Goal: Information Seeking & Learning: Find specific fact

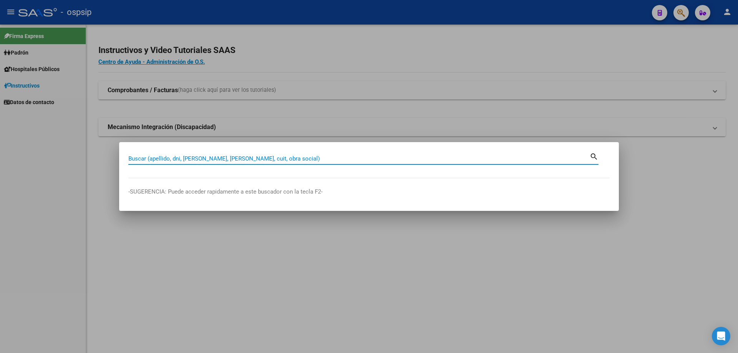
paste input "16756380"
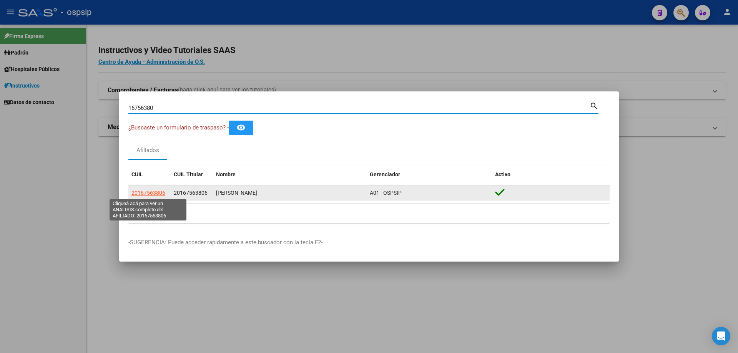
click at [148, 193] on span "20167563806" at bounding box center [148, 193] width 34 height 6
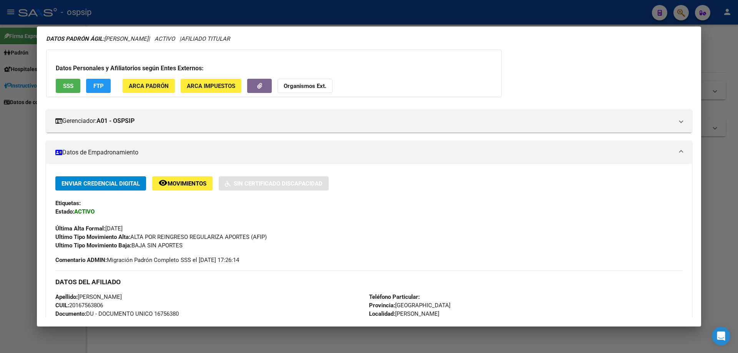
scroll to position [53, 0]
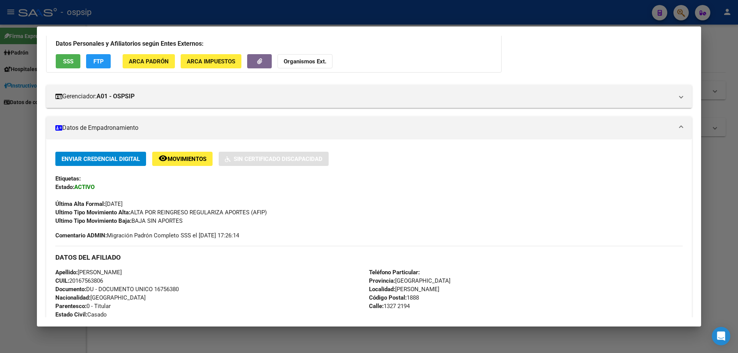
click at [168, 288] on span "Documento: DU - DOCUMENTO UNICO 16756380" at bounding box center [116, 289] width 123 height 7
copy span "16756380"
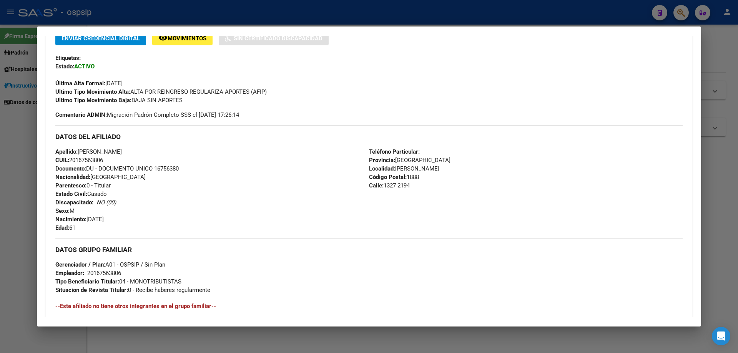
scroll to position [245, 0]
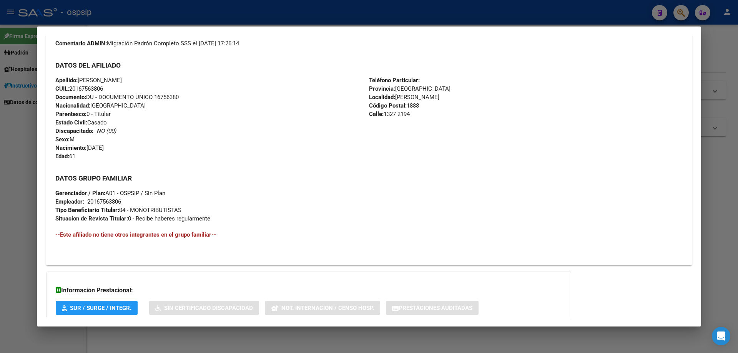
copy span "16756380"
click at [181, 111] on div "Apellido: [PERSON_NAME]: 20167563806 Documento: DU - DOCUMENTO UNICO 16756380 N…" at bounding box center [212, 118] width 314 height 85
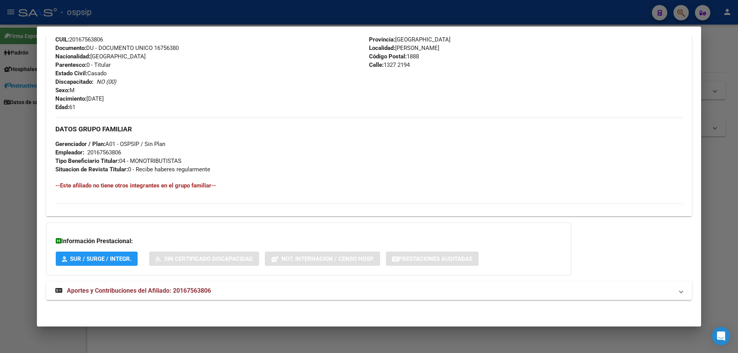
click at [168, 290] on span "Aportes y Contribuciones del Afiliado: 20167563806" at bounding box center [139, 290] width 144 height 7
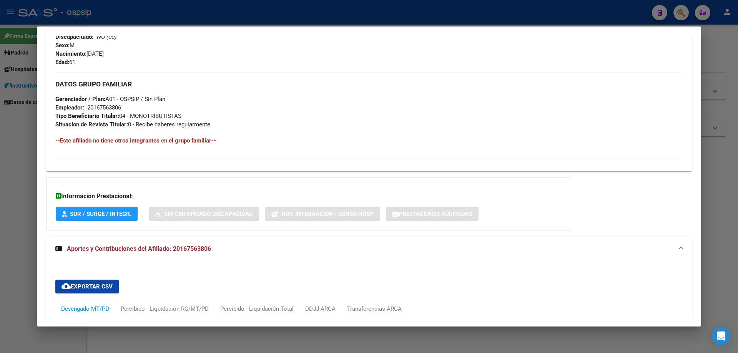
scroll to position [493, 0]
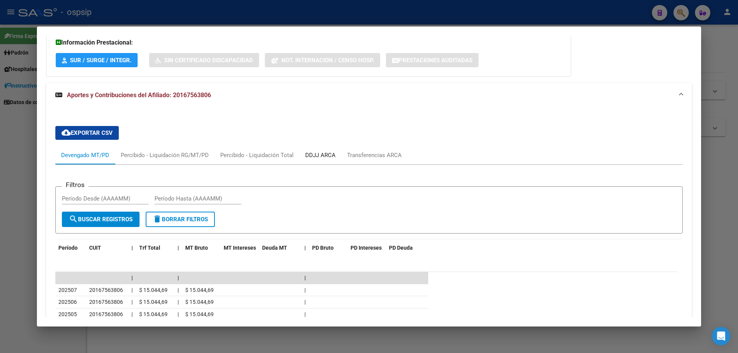
click at [314, 151] on div "DDJJ ARCA" at bounding box center [320, 155] width 30 height 8
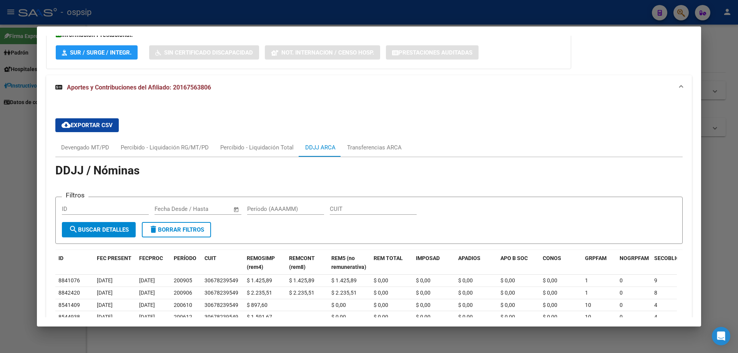
scroll to position [503, 0]
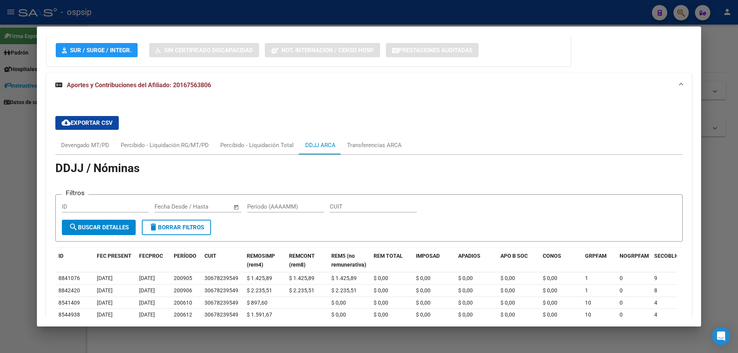
drag, startPoint x: 0, startPoint y: 200, endPoint x: 77, endPoint y: 172, distance: 81.8
click at [2, 199] on div at bounding box center [369, 176] width 738 height 353
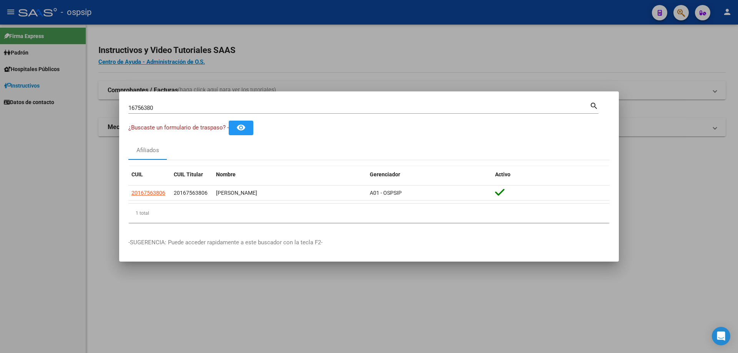
click at [132, 110] on input "16756380" at bounding box center [358, 108] width 461 height 7
paste input "8541326"
type input "18541326"
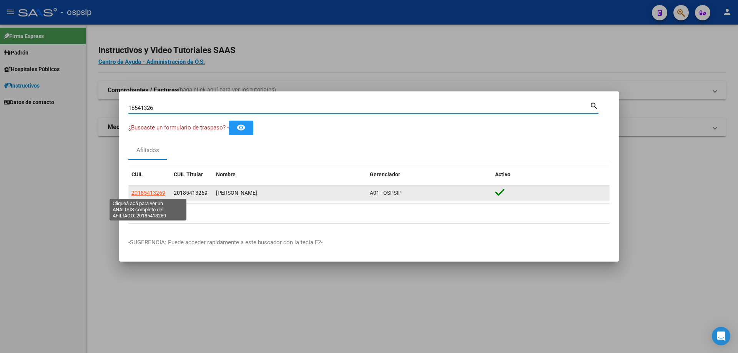
click at [151, 194] on span "20185413269" at bounding box center [148, 193] width 34 height 6
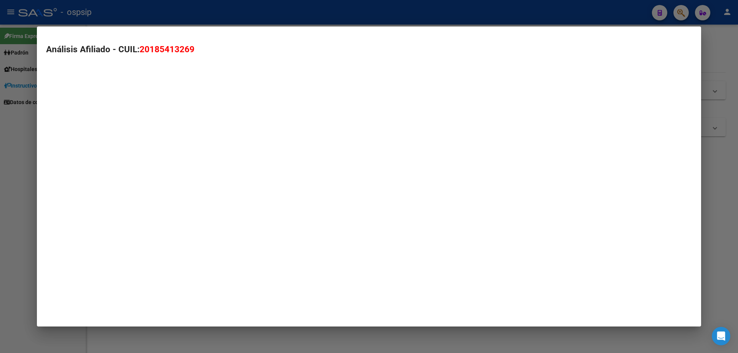
type textarea "20185413269"
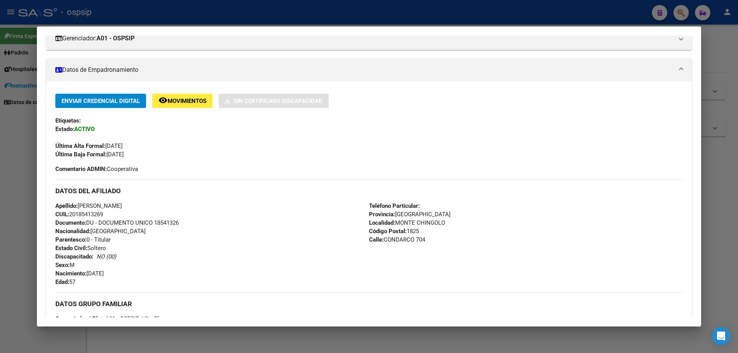
scroll to position [192, 0]
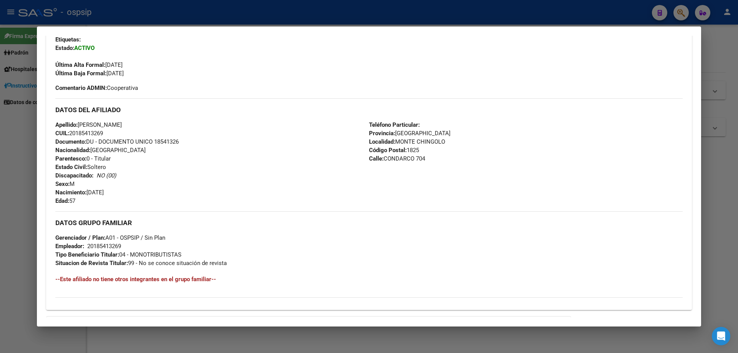
click at [160, 142] on span "Documento: DU - DOCUMENTO UNICO 18541326" at bounding box center [116, 141] width 123 height 7
copy span "18541326"
click at [181, 152] on div "Apellido: [PERSON_NAME] CUIL: 20185413269 Documento: DU - DOCUMENTO UNICO 18541…" at bounding box center [212, 163] width 314 height 85
click at [0, 177] on div at bounding box center [369, 176] width 738 height 353
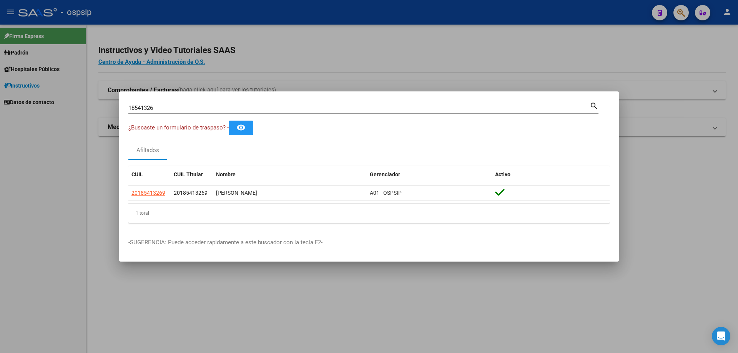
click at [145, 105] on input "18541326" at bounding box center [358, 108] width 461 height 7
paste input "7408593"
type input "17408593"
click at [158, 184] on datatable-header "CUIL CUIL Titular Nombre Gerenciador Activo" at bounding box center [368, 175] width 481 height 19
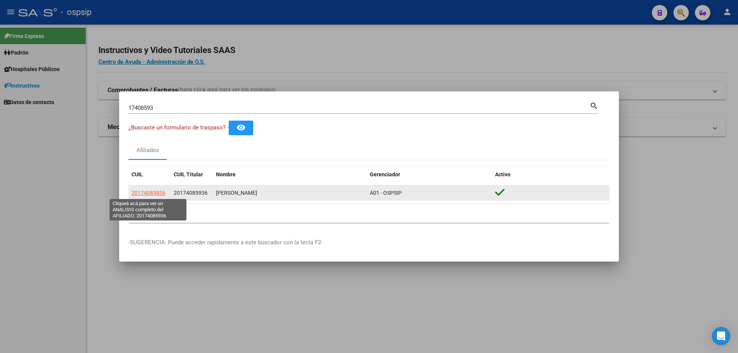
click at [157, 190] on span "20174085936" at bounding box center [148, 193] width 34 height 6
type textarea "20174085936"
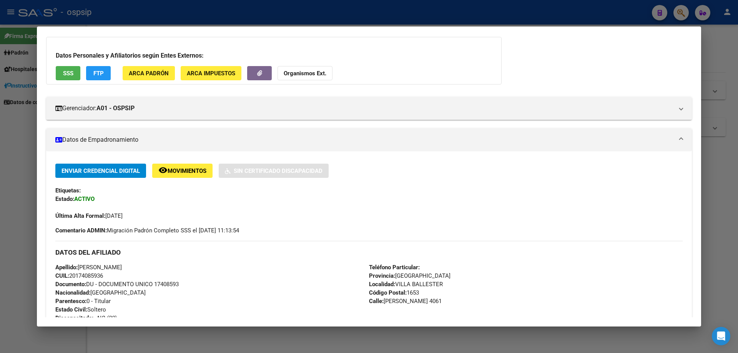
scroll to position [77, 0]
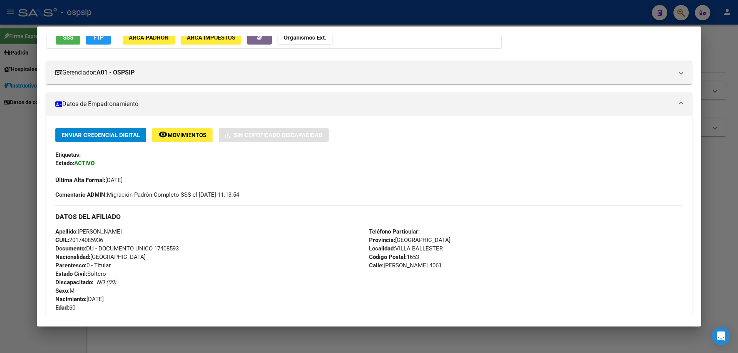
click at [168, 251] on span "Documento: DU - DOCUMENTO UNICO 17408593" at bounding box center [116, 248] width 123 height 7
copy span "17408593"
click at [2, 174] on div at bounding box center [369, 176] width 738 height 353
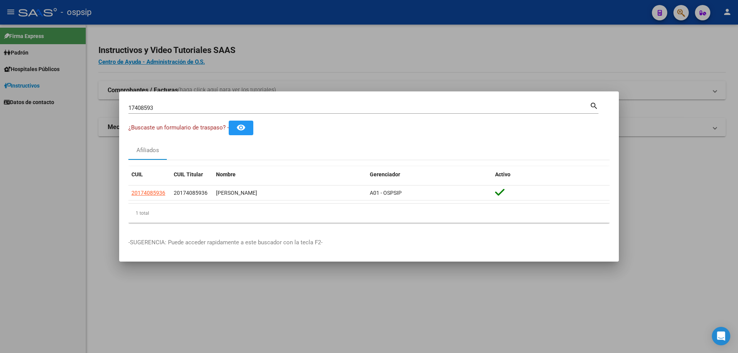
click at [153, 109] on input "17408593" at bounding box center [358, 108] width 461 height 7
paste input "21112418"
type input "21112418"
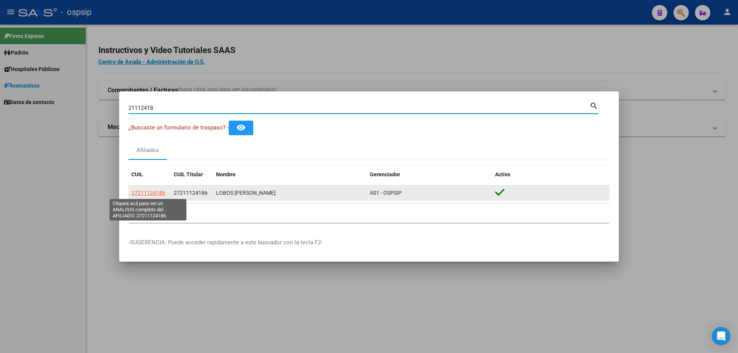
click at [154, 193] on span "27211124186" at bounding box center [148, 193] width 34 height 6
type textarea "27211124186"
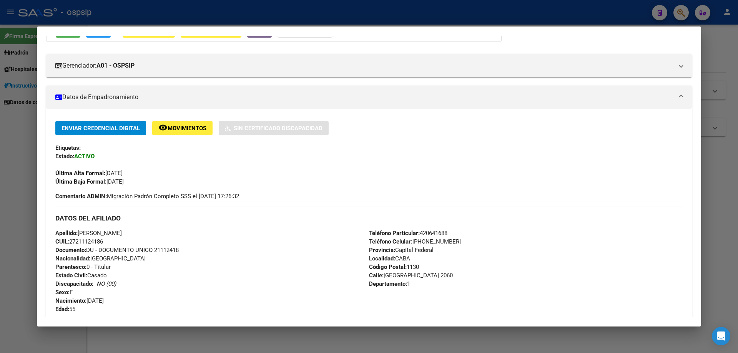
scroll to position [115, 0]
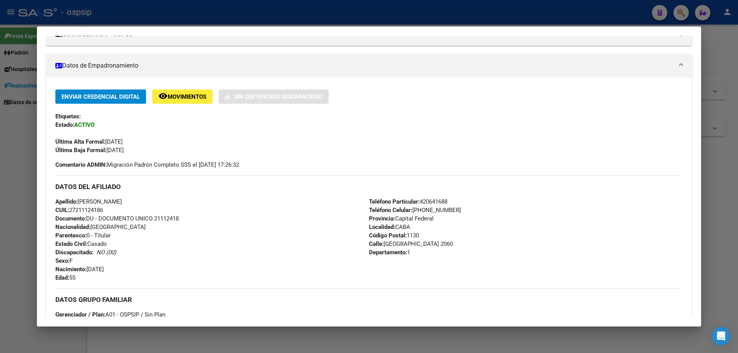
click at [174, 217] on span "Documento: DU - DOCUMENTO UNICO 21112418" at bounding box center [116, 218] width 123 height 7
copy span "21112418"
click at [182, 225] on div "Apellido: [PERSON_NAME] CUIL: 27211124186 Documento: DU - DOCUMENTO UNICO 21112…" at bounding box center [212, 240] width 314 height 85
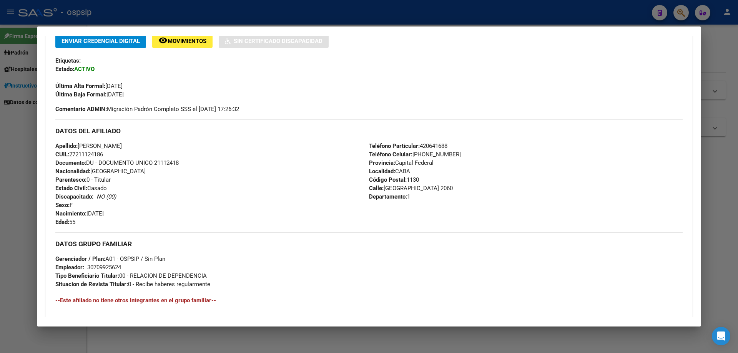
scroll to position [231, 0]
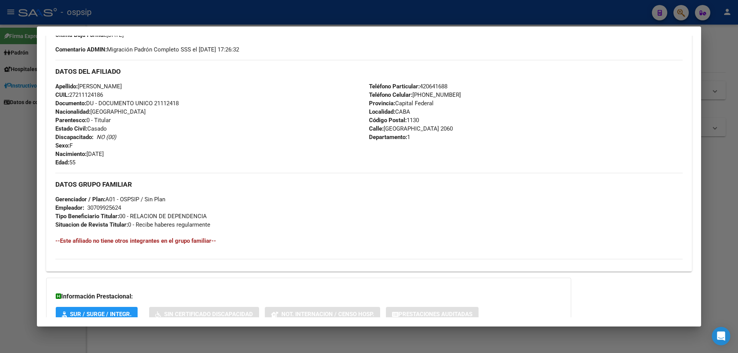
click at [9, 212] on div at bounding box center [369, 176] width 738 height 353
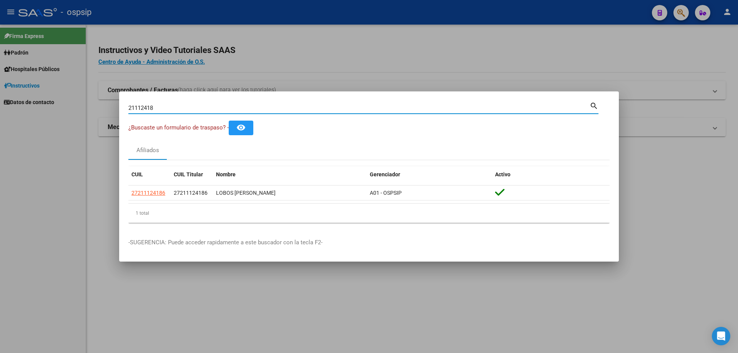
click at [188, 108] on input "21112418" at bounding box center [358, 108] width 461 height 7
paste input "32929913"
type input "32929913"
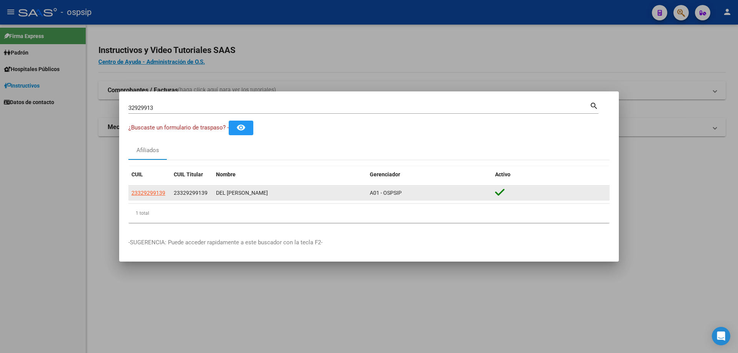
click at [165, 193] on div "23329299139" at bounding box center [149, 193] width 36 height 9
click at [164, 193] on span "23329299139" at bounding box center [148, 193] width 34 height 6
type textarea "23329299139"
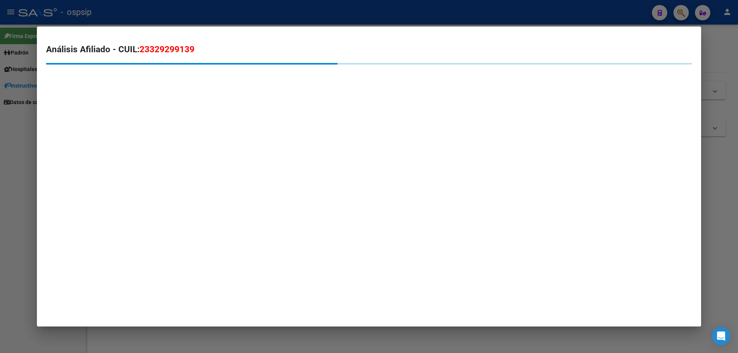
click at [163, 194] on mat-dialog-container "Análisis Afiliado - CUIL: 23329299139" at bounding box center [369, 177] width 664 height 300
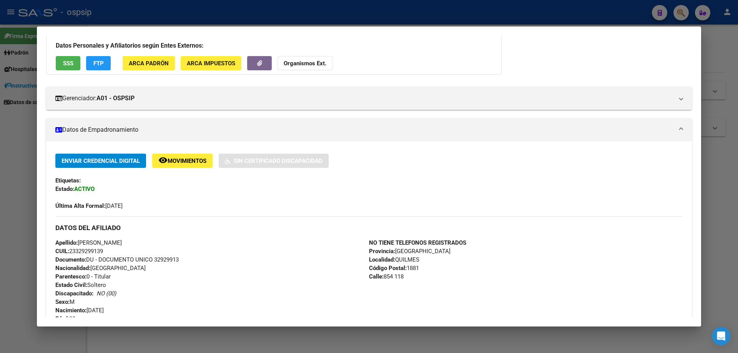
scroll to position [115, 0]
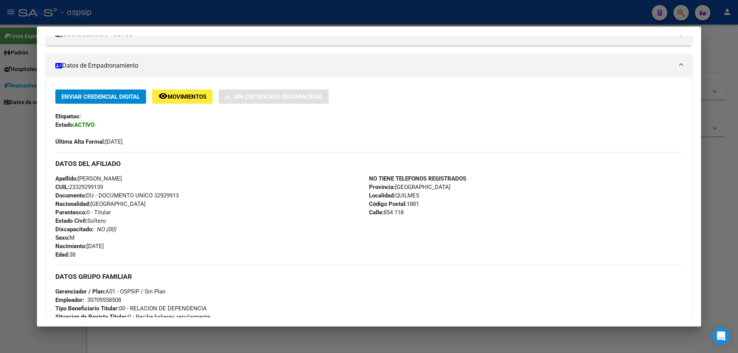
click at [40, 243] on mat-dialog-content "Análisis Afiliado - CUIL: 23329299139 DATOS PADRÓN ÁGIL: DEL [PERSON_NAME] | AC…" at bounding box center [369, 177] width 664 height 282
drag, startPoint x: 19, startPoint y: 257, endPoint x: 28, endPoint y: 254, distance: 10.1
click at [18, 257] on div at bounding box center [369, 176] width 738 height 353
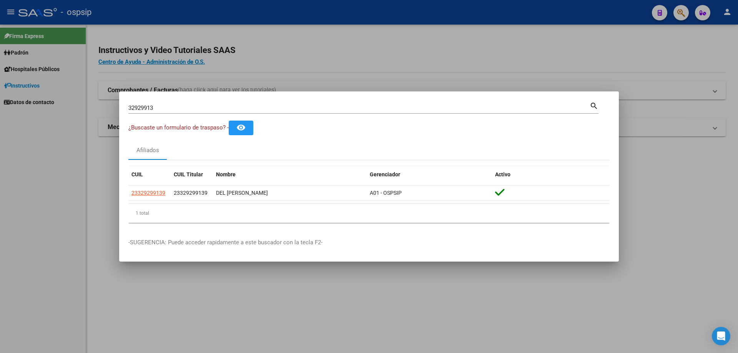
click at [168, 109] on input "32929913" at bounding box center [358, 108] width 461 height 7
paste input "41330921"
type input "41330921"
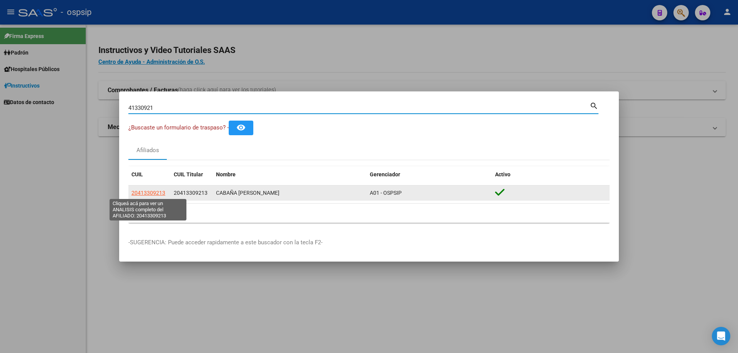
click at [163, 192] on span "20413309213" at bounding box center [148, 193] width 34 height 6
type textarea "20413309213"
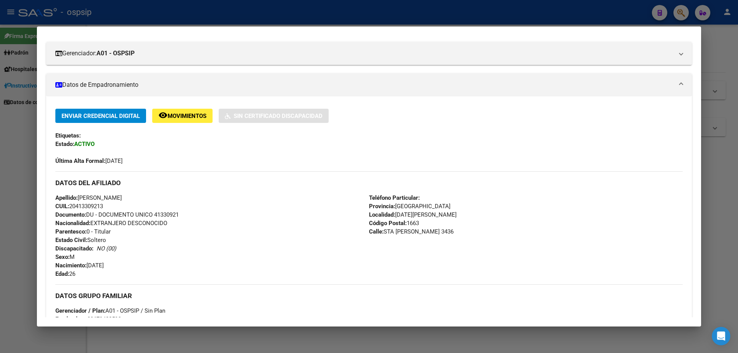
scroll to position [192, 0]
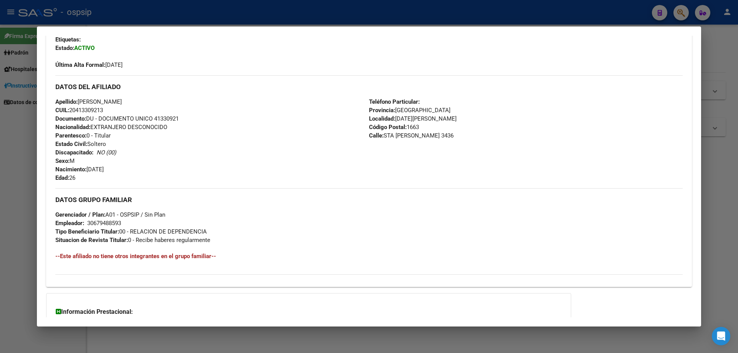
drag, startPoint x: 325, startPoint y: 166, endPoint x: 242, endPoint y: 157, distance: 83.1
click at [214, 158] on div "Apellido: [PERSON_NAME] CUIL: 20413309213 Documento: DU - DOCUMENTO UNICO 41330…" at bounding box center [212, 140] width 314 height 85
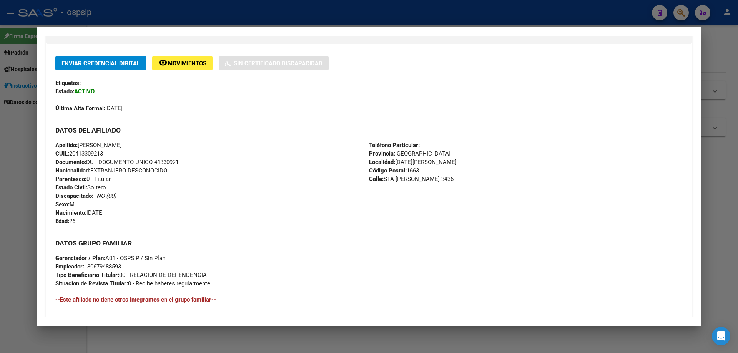
scroll to position [38, 0]
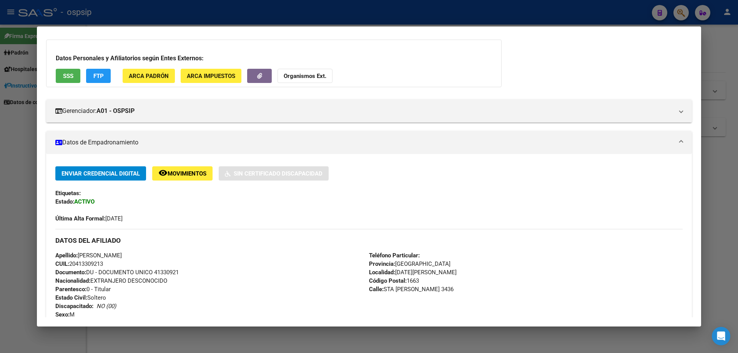
drag, startPoint x: 50, startPoint y: 152, endPoint x: 19, endPoint y: 162, distance: 32.6
click at [41, 155] on mat-dialog-content "Análisis Afiliado - CUIL: 20413309213 DATOS PADRÓN ÁGIL: CABAÑA [PERSON_NAME] |…" at bounding box center [369, 177] width 664 height 282
click at [0, 168] on div at bounding box center [369, 176] width 738 height 353
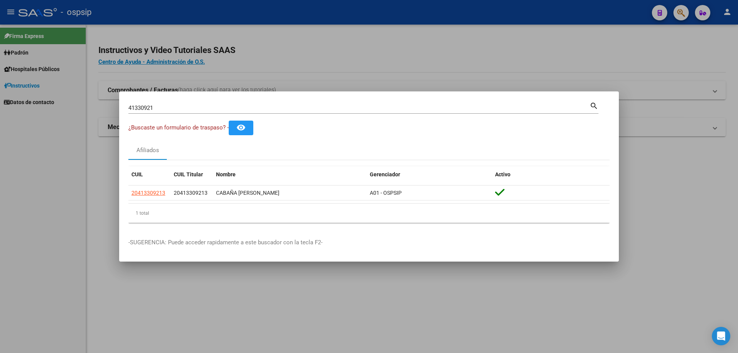
click at [135, 108] on input "41330921" at bounding box center [358, 108] width 461 height 7
paste input "[MEDICAL_DATA] Y TROMBOFLEBITIS"
type input "41FLEBITIS Y TROMBOFLEBITIS330921"
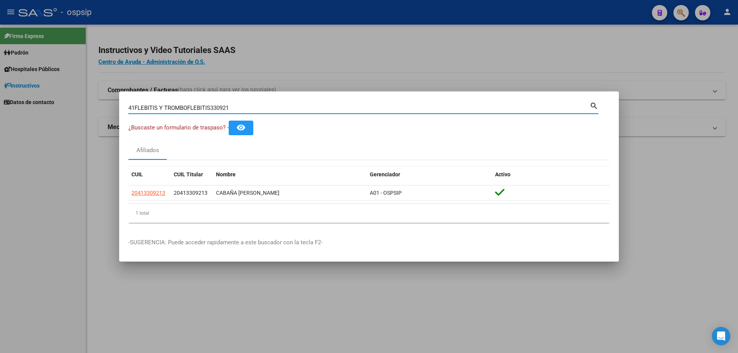
click at [167, 107] on input "41FLEBITIS Y TROMBOFLEBITIS330921" at bounding box center [358, 108] width 461 height 7
click at [163, 110] on input "Buscar (apellido, dni, [PERSON_NAME], [PERSON_NAME], cuit, obra social)" at bounding box center [358, 108] width 461 height 7
paste input "30611809"
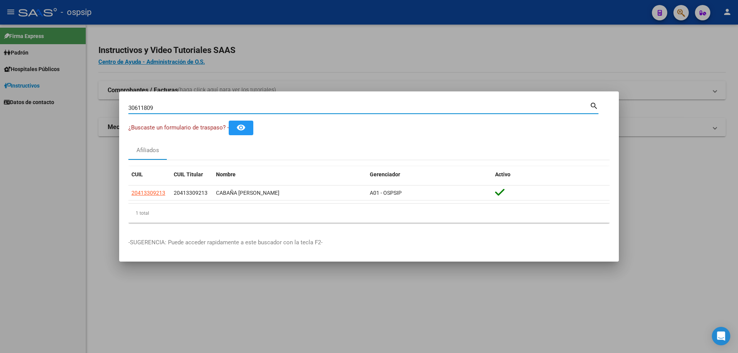
type input "30611809"
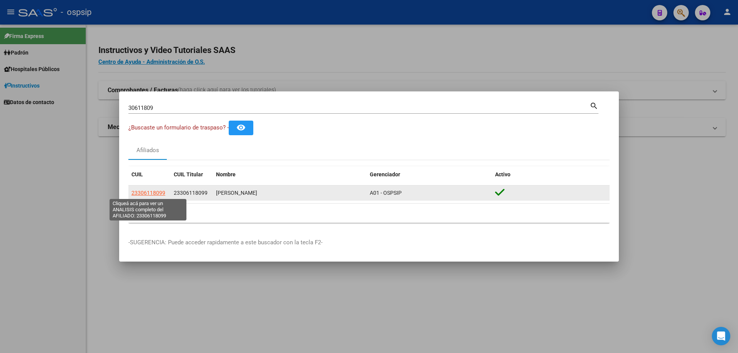
click at [146, 193] on span "23306118099" at bounding box center [148, 193] width 34 height 6
type textarea "23306118099"
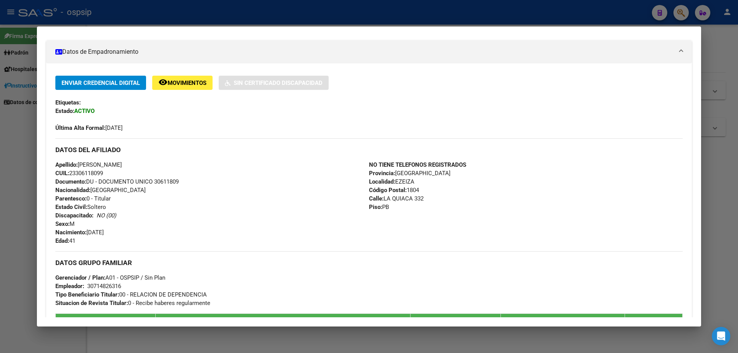
scroll to position [130, 0]
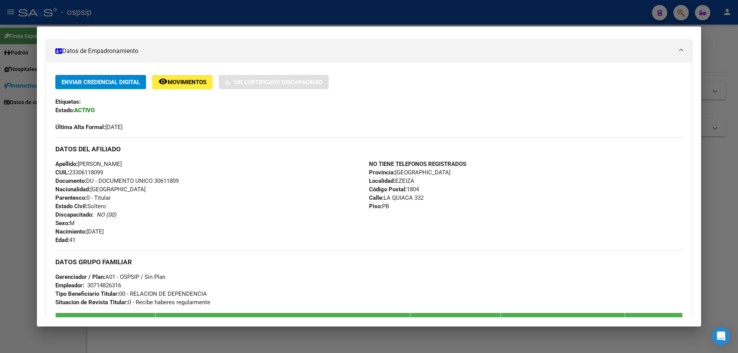
drag, startPoint x: 0, startPoint y: 147, endPoint x: 40, endPoint y: 133, distance: 42.1
click at [10, 144] on div at bounding box center [369, 176] width 738 height 353
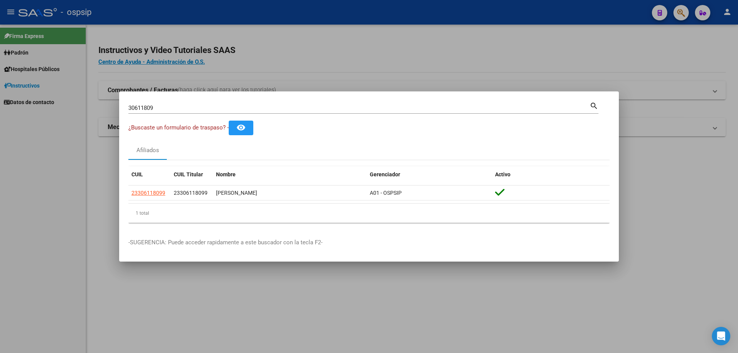
click at [142, 103] on div "30611809 Buscar (apellido, dni, [PERSON_NAME], [PERSON_NAME], cuit, obra social…" at bounding box center [363, 107] width 470 height 13
click at [142, 103] on div "30611809 Buscar (apellido, dni, cuil, [PERSON_NAME], cuit, obra social)" at bounding box center [358, 108] width 461 height 12
click at [143, 107] on input "30611809" at bounding box center [358, 108] width 461 height 7
paste input "9998467"
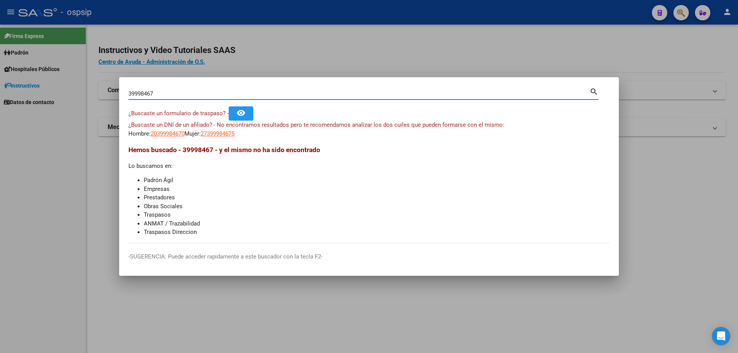
click at [244, 91] on input "39998467" at bounding box center [358, 93] width 461 height 7
paste input
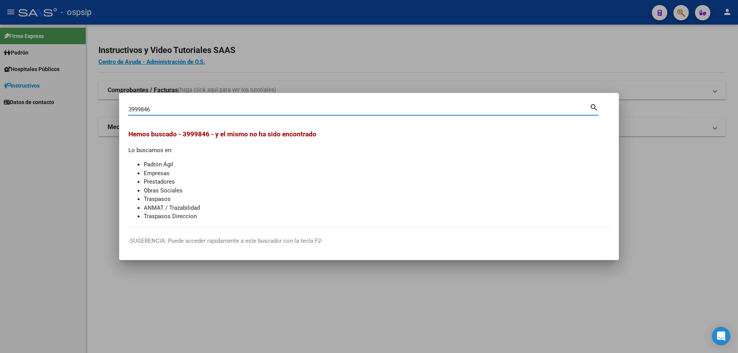
click at [141, 108] on input "3999846" at bounding box center [358, 109] width 461 height 7
click at [166, 109] on input "399846" at bounding box center [358, 109] width 461 height 7
click at [136, 109] on input "3998467" at bounding box center [358, 109] width 461 height 7
type input "39998467"
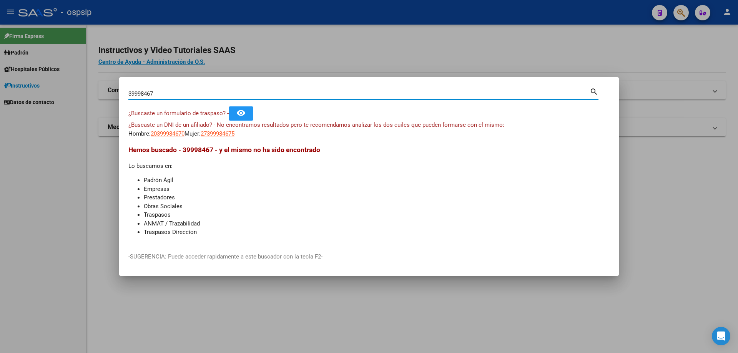
click at [168, 96] on input "39998467" at bounding box center [358, 93] width 461 height 7
click at [168, 95] on input "39998467" at bounding box center [358, 93] width 461 height 7
click at [196, 90] on div "Buscar (apellido, dni, [PERSON_NAME], nro traspaso, cuit, obra social) search" at bounding box center [363, 92] width 470 height 13
click at [196, 96] on input "Buscar (apellido, dni, [PERSON_NAME], [PERSON_NAME], cuit, obra social)" at bounding box center [358, 93] width 461 height 7
paste input "39929846"
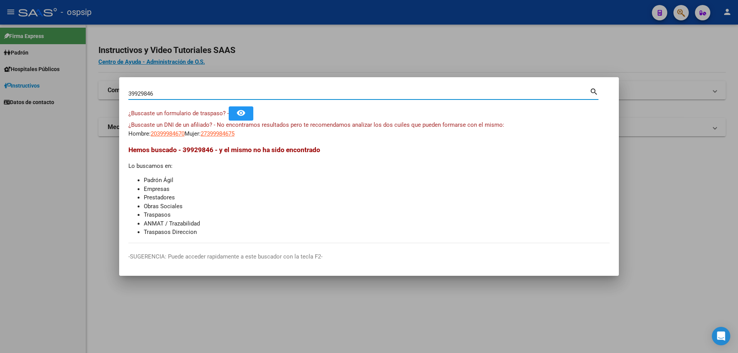
type input "39929846"
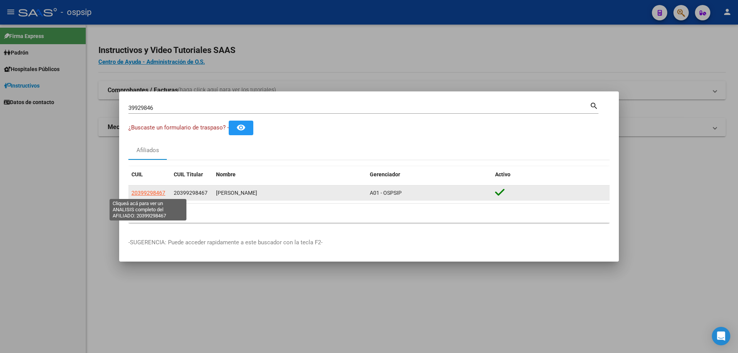
click at [156, 193] on span "20399298467" at bounding box center [148, 193] width 34 height 6
type textarea "20399298467"
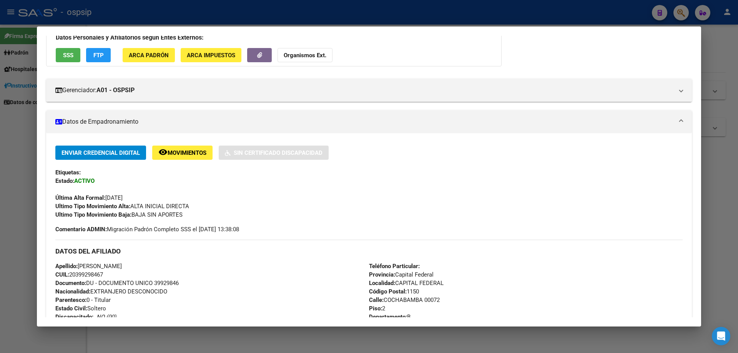
scroll to position [154, 0]
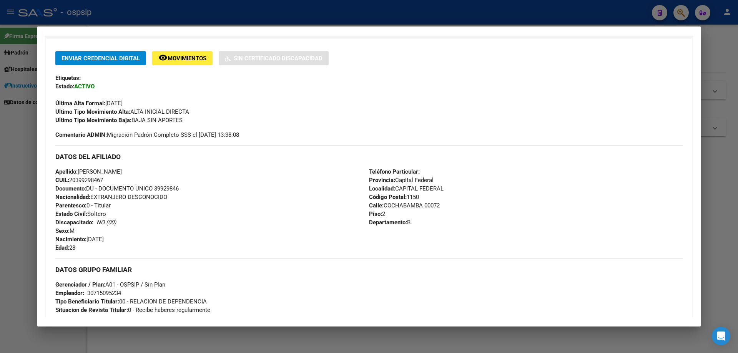
click at [169, 188] on span "Documento: DU - DOCUMENTO UNICO 39929846" at bounding box center [116, 188] width 123 height 7
copy span "39929846"
click at [188, 195] on div "Apellido: [PERSON_NAME]: 20399298467 Documento: DU - DOCUMENTO UNICO 39929846 N…" at bounding box center [212, 210] width 314 height 85
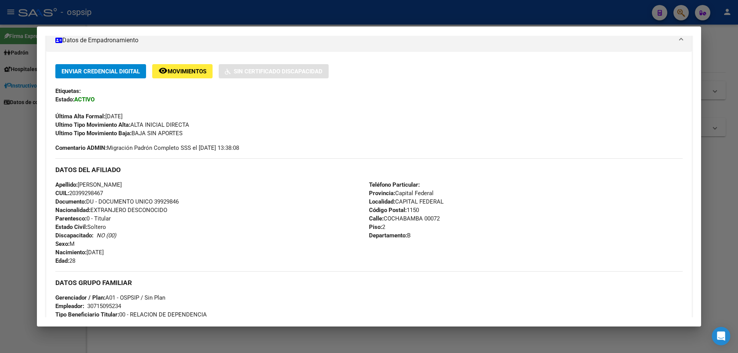
scroll to position [179, 0]
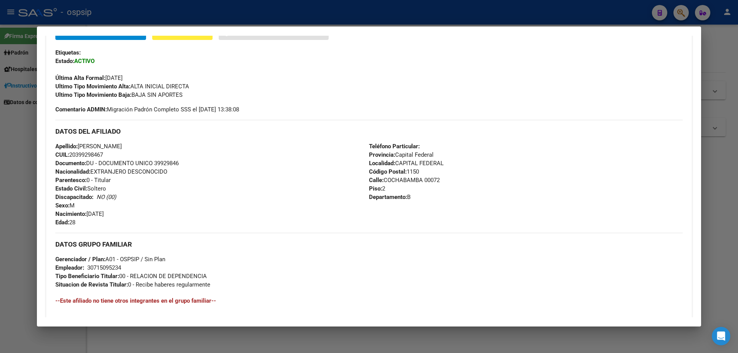
click at [0, 265] on div at bounding box center [369, 176] width 738 height 353
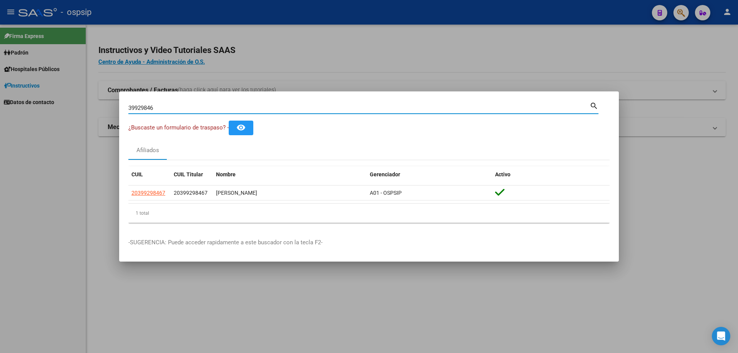
click at [175, 106] on input "39929846" at bounding box center [358, 108] width 461 height 7
paste input "815351"
type input "38153516"
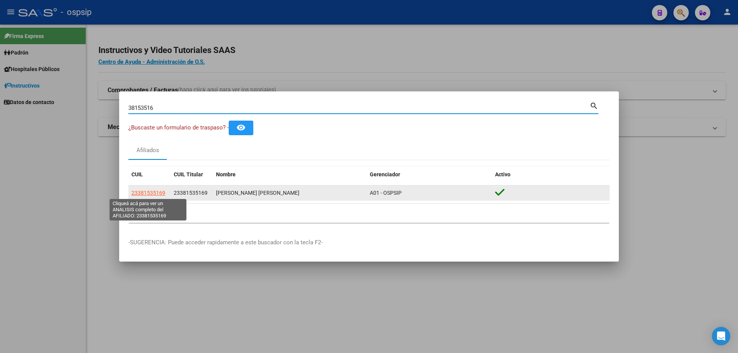
click at [153, 193] on span "23381535169" at bounding box center [148, 193] width 34 height 6
type textarea "23381535169"
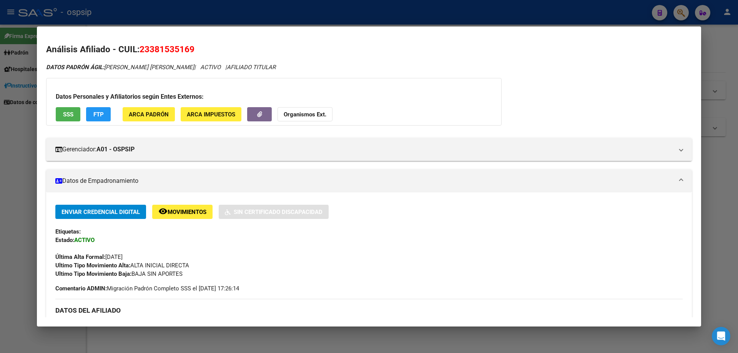
drag, startPoint x: 302, startPoint y: 260, endPoint x: 184, endPoint y: 274, distance: 118.5
drag, startPoint x: 184, startPoint y: 274, endPoint x: 194, endPoint y: 290, distance: 18.7
click at [179, 285] on span "Comentario ADMIN: Migración Padrón Completo SSS el [DATE] 17:26:14" at bounding box center [147, 288] width 184 height 8
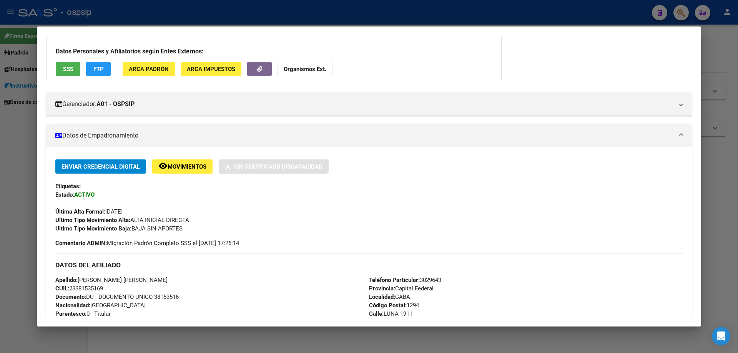
scroll to position [115, 0]
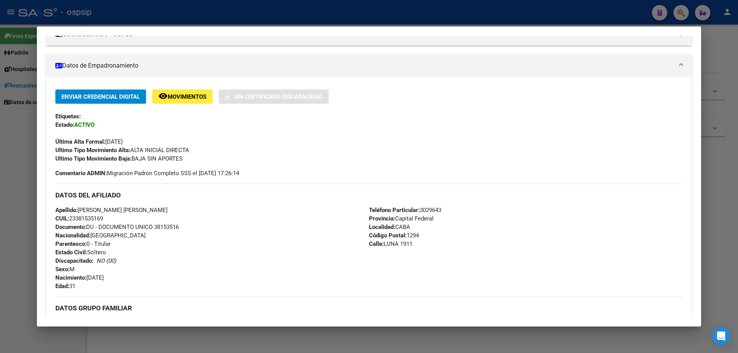
drag, startPoint x: 261, startPoint y: 278, endPoint x: 202, endPoint y: 280, distance: 59.2
drag, startPoint x: 202, startPoint y: 280, endPoint x: 175, endPoint y: 284, distance: 27.6
click at [175, 284] on div "Apellido: [PERSON_NAME] [PERSON_NAME] CUIL: 23381535169 Documento: DU - DOCUMEN…" at bounding box center [212, 248] width 314 height 85
click at [1, 113] on div at bounding box center [369, 176] width 738 height 353
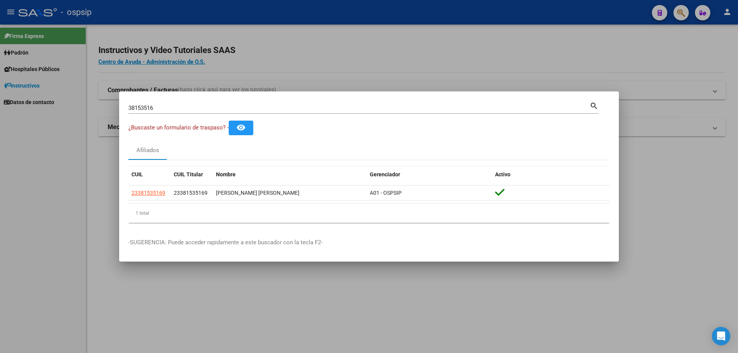
click at [133, 105] on input "38153516" at bounding box center [358, 108] width 461 height 7
type input "22589417"
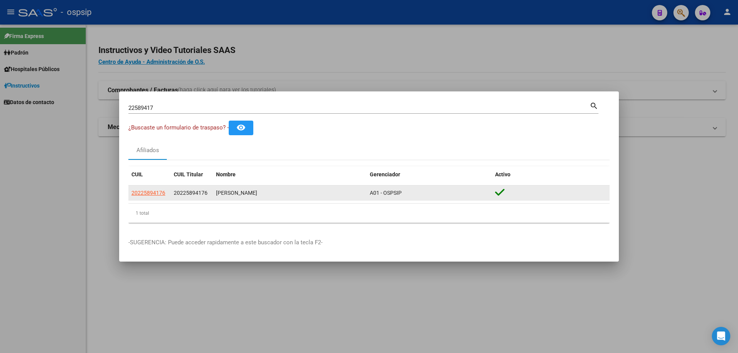
click at [145, 189] on app-link-go-to "20225894176" at bounding box center [148, 193] width 34 height 9
click at [145, 192] on span "20225894176" at bounding box center [148, 193] width 34 height 6
type textarea "20225894176"
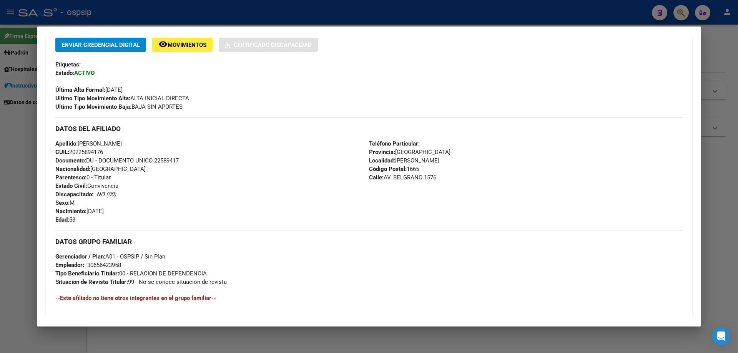
scroll to position [168, 0]
click at [164, 159] on span "Documento: DU - DOCUMENTO UNICO 22589417" at bounding box center [116, 159] width 123 height 7
copy span "22589417"
click at [169, 169] on div "Apellido: [PERSON_NAME]: 20225894176 Documento: DU - DOCUMENTO UNICO 22589417 N…" at bounding box center [212, 180] width 314 height 85
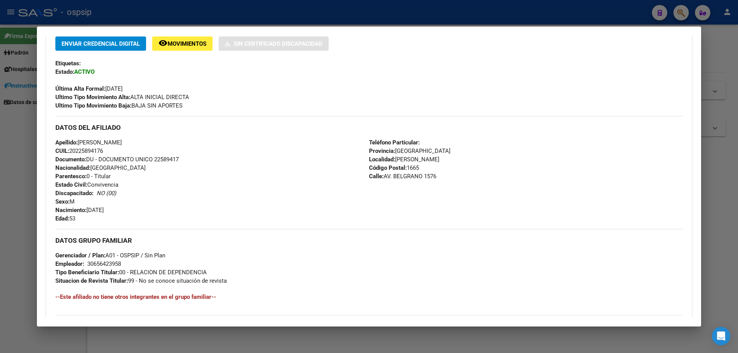
click at [0, 148] on div at bounding box center [369, 176] width 738 height 353
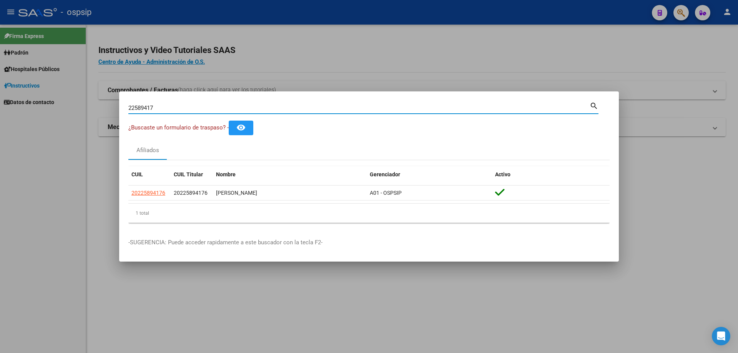
click at [135, 106] on input "22589417" at bounding box center [358, 108] width 461 height 7
type input "23306118"
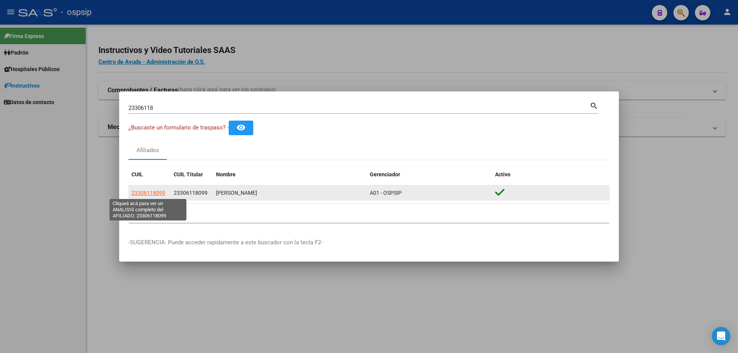
click at [138, 191] on span "23306118099" at bounding box center [148, 193] width 34 height 6
type textarea "23306118099"
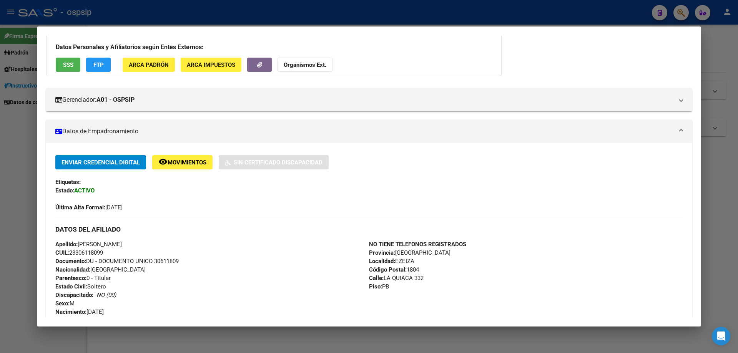
scroll to position [115, 0]
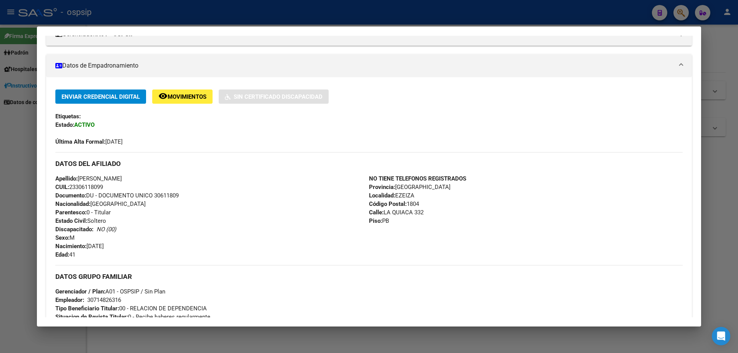
click at [176, 194] on span "Documento: DU - DOCUMENTO UNICO 30611809" at bounding box center [116, 195] width 123 height 7
click at [176, 193] on span "Documento: DU - DOCUMENTO UNICO 30611809" at bounding box center [116, 195] width 123 height 7
copy span "30611809"
click at [187, 203] on div "Apellido: [PERSON_NAME] CUIL: 23306118099 Documento: DU - DOCUMENTO UNICO 30611…" at bounding box center [212, 216] width 314 height 85
drag, startPoint x: 183, startPoint y: 217, endPoint x: 136, endPoint y: 243, distance: 53.8
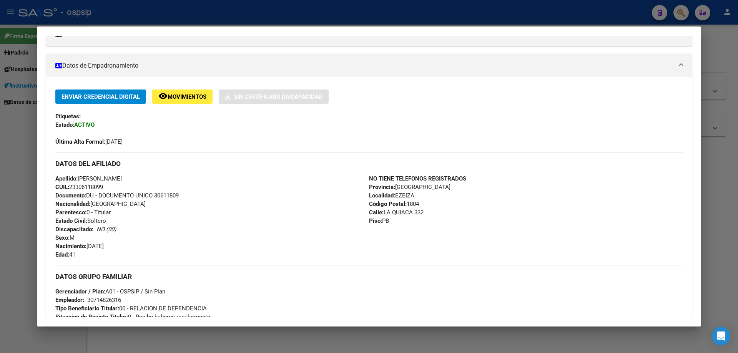
click at [136, 244] on div "Apellido: [PERSON_NAME] CUIL: 23306118099 Documento: DU - DOCUMENTO UNICO 30611…" at bounding box center [212, 216] width 314 height 85
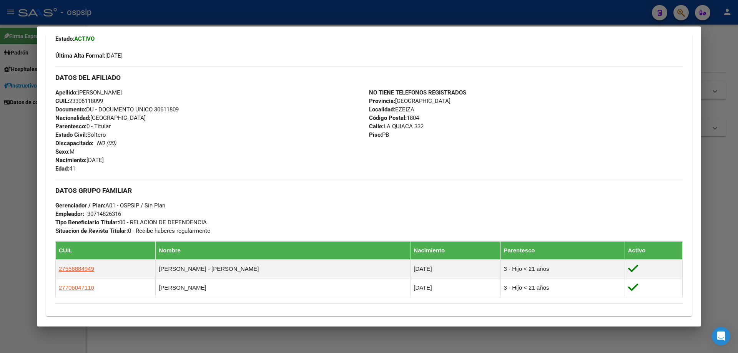
scroll to position [154, 0]
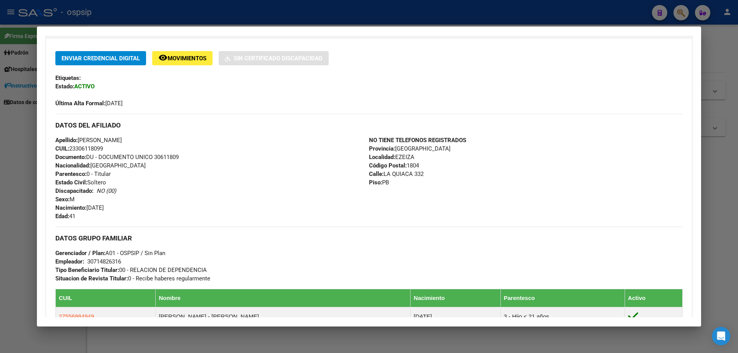
click at [172, 159] on span "Documento: DU - DOCUMENTO UNICO 30611809" at bounding box center [116, 157] width 123 height 7
copy span "30611809"
click at [193, 164] on div "Apellido: [PERSON_NAME] CUIL: 23306118099 Documento: DU - DOCUMENTO UNICO 30611…" at bounding box center [212, 178] width 314 height 85
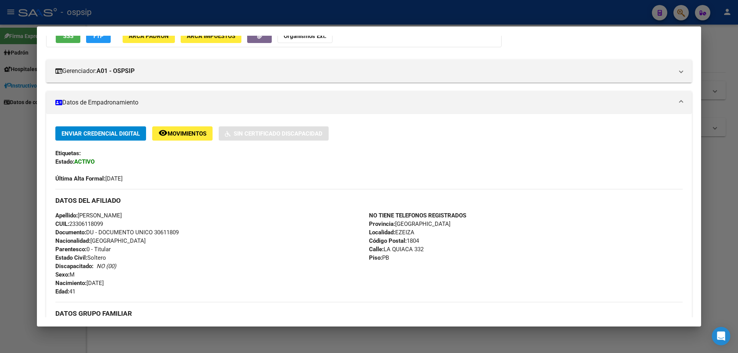
scroll to position [77, 0]
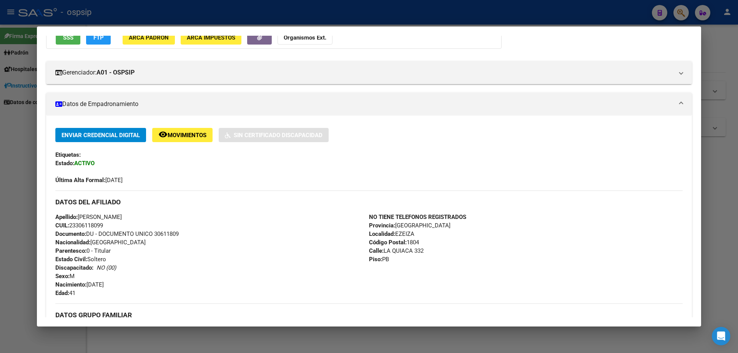
drag, startPoint x: 1, startPoint y: 255, endPoint x: 102, endPoint y: 209, distance: 110.7
click at [2, 254] on div at bounding box center [369, 176] width 738 height 353
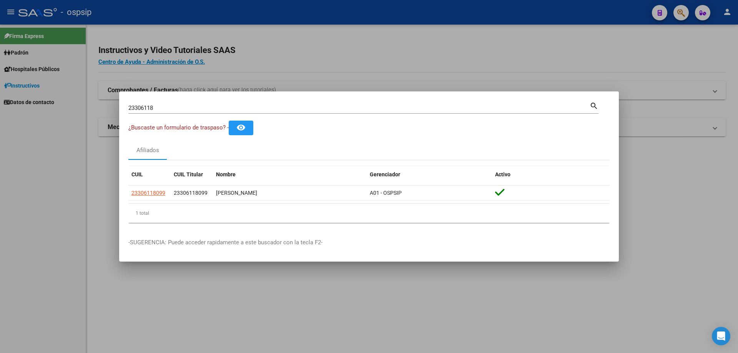
click at [152, 106] on input "23306118" at bounding box center [358, 108] width 461 height 7
paste input ".103.125"
click at [148, 109] on input "23.103.125" at bounding box center [358, 108] width 461 height 7
click at [136, 108] on input "23.103125" at bounding box center [358, 108] width 461 height 7
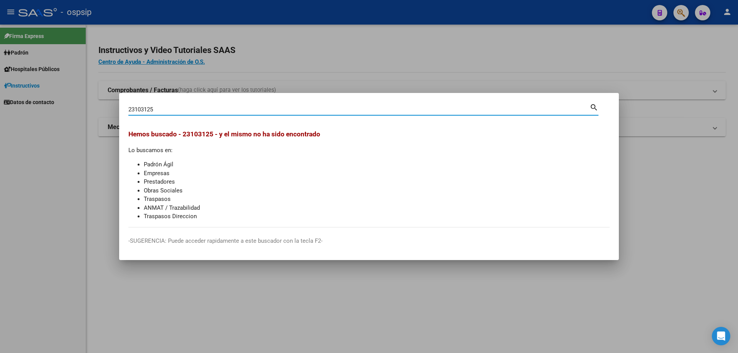
type input "23103125"
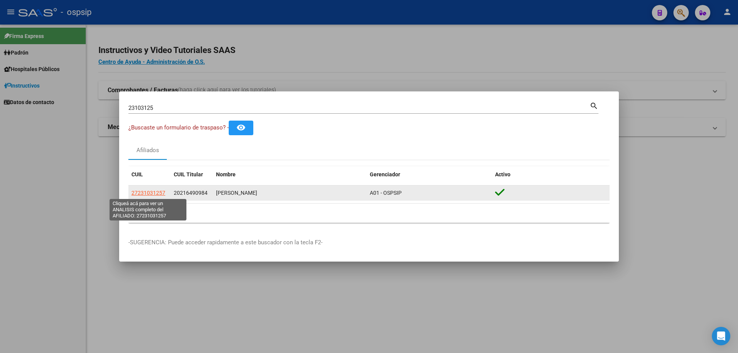
click at [159, 191] on span "27231031257" at bounding box center [148, 193] width 34 height 6
type textarea "27231031257"
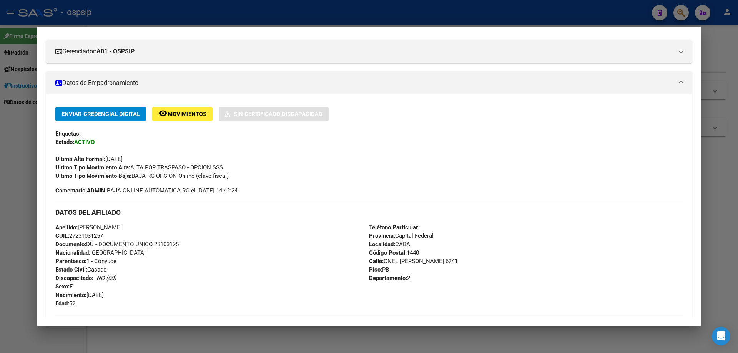
scroll to position [154, 0]
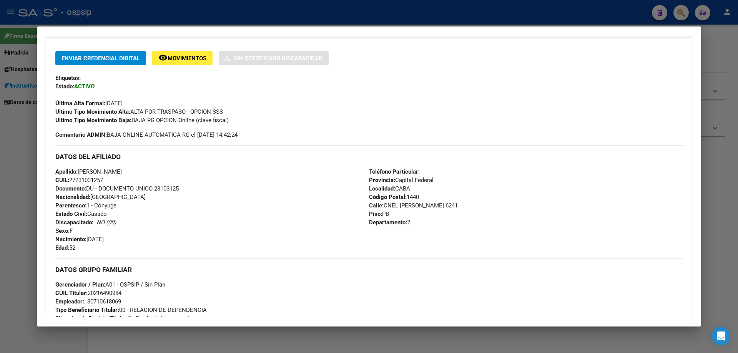
click at [162, 188] on span "Documento: DU - DOCUMENTO UNICO 23103125" at bounding box center [116, 188] width 123 height 7
click at [163, 188] on span "Documento: DU - DOCUMENTO UNICO 23103125" at bounding box center [116, 188] width 123 height 7
copy span "23103125"
click at [204, 195] on div "Apellido: [PERSON_NAME]: 27231031257 Documento: DU - DOCUMENTO UNICO 23103125 N…" at bounding box center [212, 210] width 314 height 85
click at [0, 166] on div at bounding box center [369, 176] width 738 height 353
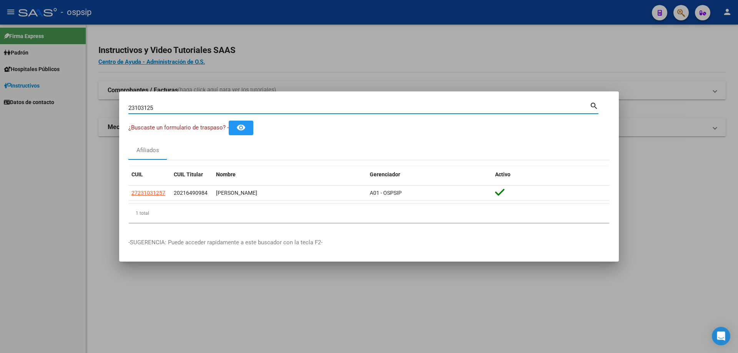
click at [147, 110] on input "23103125" at bounding box center [358, 108] width 461 height 7
paste input "16756380"
type input "16756380"
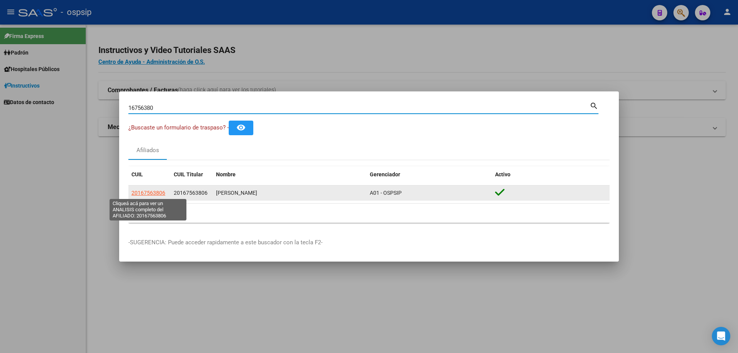
click at [151, 194] on span "20167563806" at bounding box center [148, 193] width 34 height 6
type textarea "20167563806"
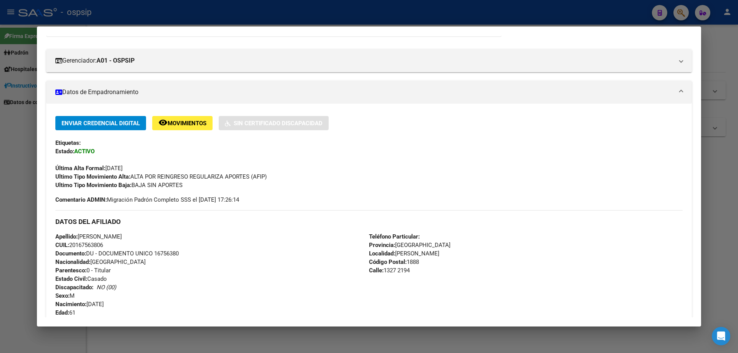
scroll to position [207, 0]
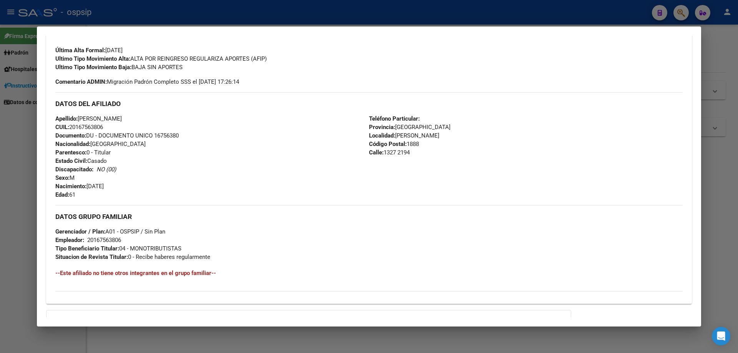
click at [168, 132] on span "Documento: DU - DOCUMENTO UNICO 16756380" at bounding box center [116, 135] width 123 height 7
click at [169, 136] on span "Documento: DU - DOCUMENTO UNICO 16756380" at bounding box center [116, 135] width 123 height 7
click at [195, 146] on div "Apellido: [PERSON_NAME]: 20167563806 Documento: DU - DOCUMENTO UNICO 16756380 N…" at bounding box center [212, 157] width 314 height 85
drag, startPoint x: 0, startPoint y: 185, endPoint x: 15, endPoint y: 170, distance: 21.5
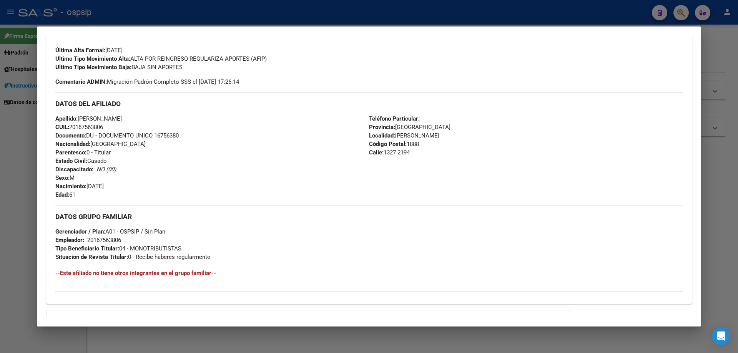
click at [2, 183] on div at bounding box center [369, 176] width 738 height 353
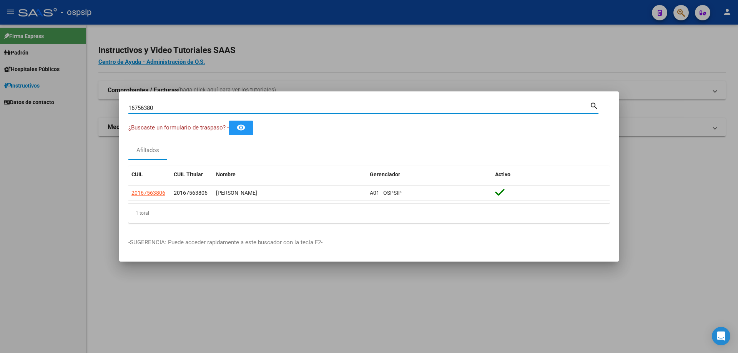
click at [150, 106] on input "16756380" at bounding box center [358, 108] width 461 height 7
paste input "8541326"
type input "18541326"
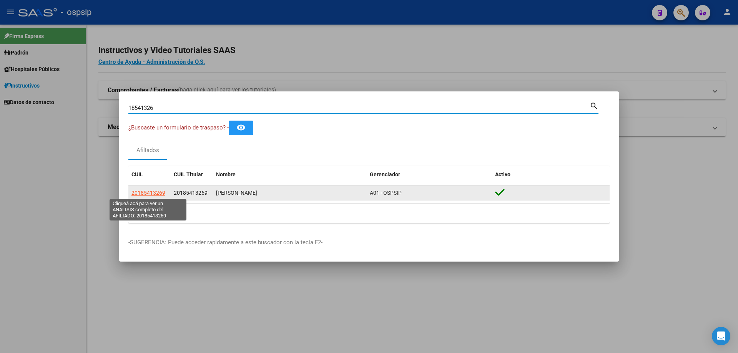
click at [149, 190] on span "20185413269" at bounding box center [148, 193] width 34 height 6
type textarea "20185413269"
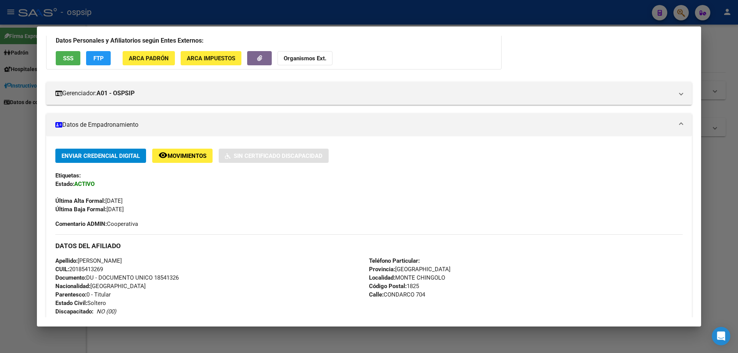
scroll to position [154, 0]
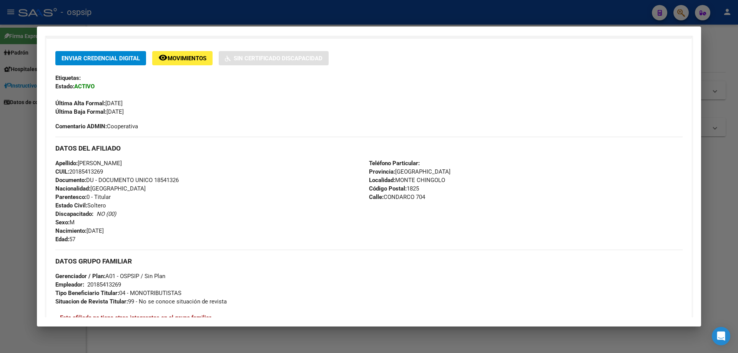
click at [173, 179] on span "Documento: DU - DOCUMENTO UNICO 18541326" at bounding box center [116, 180] width 123 height 7
click at [168, 183] on span "Documento: DU - DOCUMENTO UNICO 18541326" at bounding box center [116, 180] width 123 height 7
click at [168, 182] on span "Documento: DU - DOCUMENTO UNICO 18541326" at bounding box center [116, 180] width 123 height 7
click at [167, 182] on span "Documento: DU - DOCUMENTO UNICO 18541326" at bounding box center [116, 180] width 123 height 7
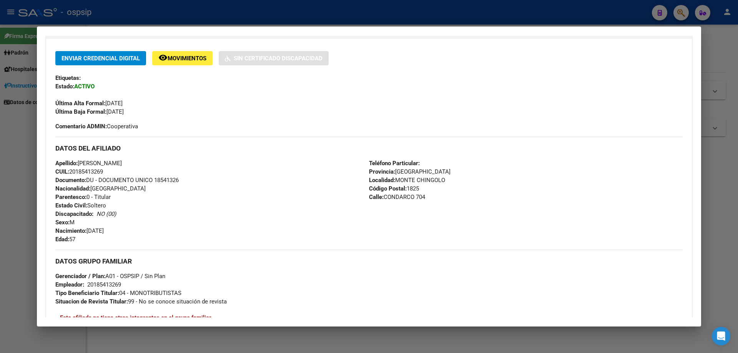
click at [195, 190] on div "Apellido: [PERSON_NAME] CUIL: 20185413269 Documento: DU - DOCUMENTO UNICO 18541…" at bounding box center [212, 201] width 314 height 85
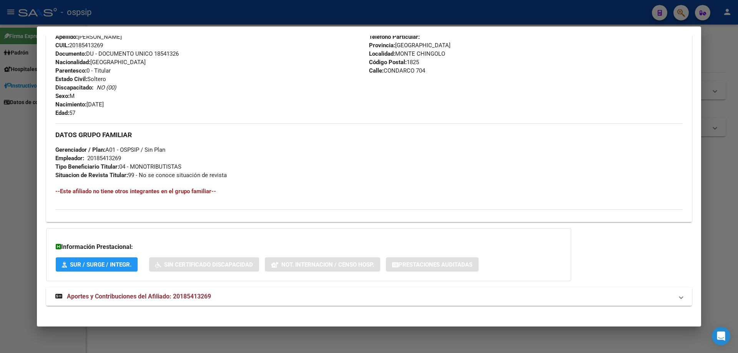
scroll to position [286, 0]
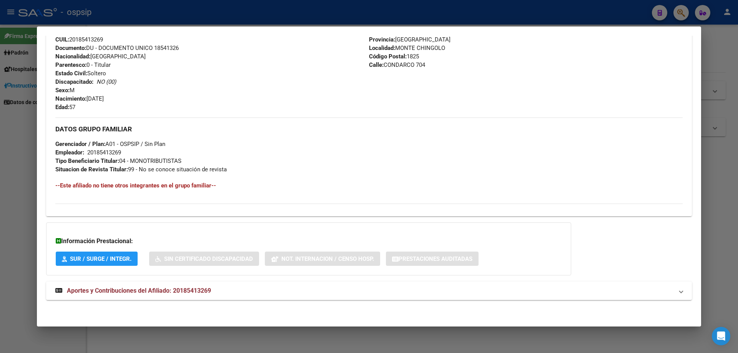
drag, startPoint x: 0, startPoint y: 193, endPoint x: 134, endPoint y: 139, distance: 144.5
click at [2, 193] on div at bounding box center [369, 176] width 738 height 353
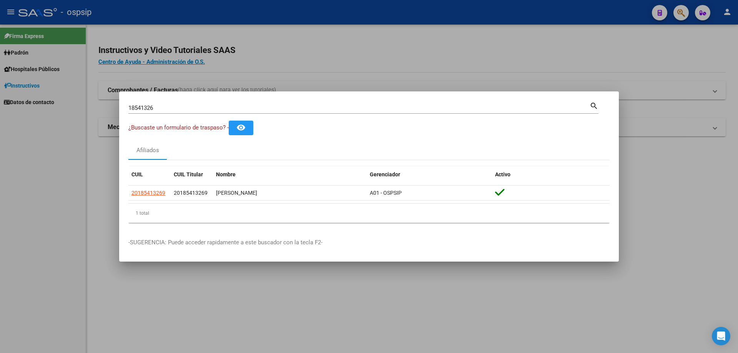
click at [168, 110] on input "18541326" at bounding box center [358, 108] width 461 height 7
paste input "35056653"
type input "35056653"
